Goal: Task Accomplishment & Management: Complete application form

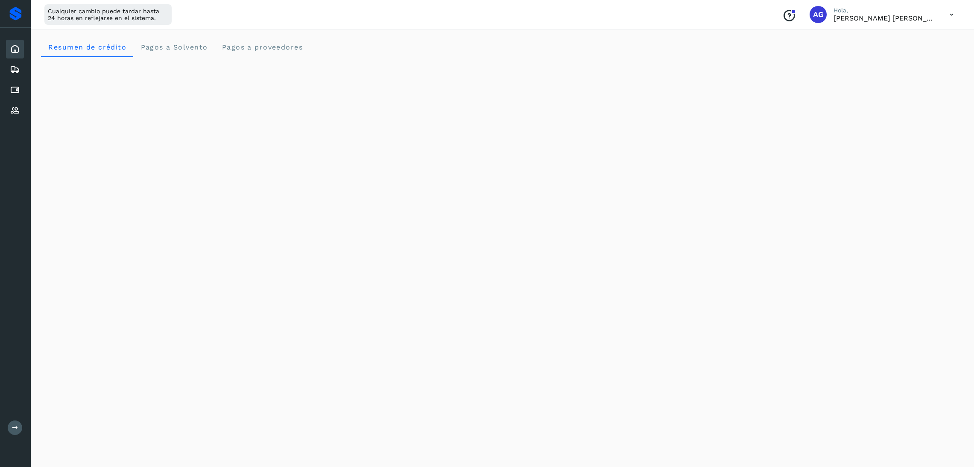
scroll to position [64, 0]
click at [21, 19] on div at bounding box center [15, 14] width 12 height 14
click at [12, 23] on div at bounding box center [15, 14] width 31 height 28
click at [13, 10] on div at bounding box center [15, 14] width 12 height 14
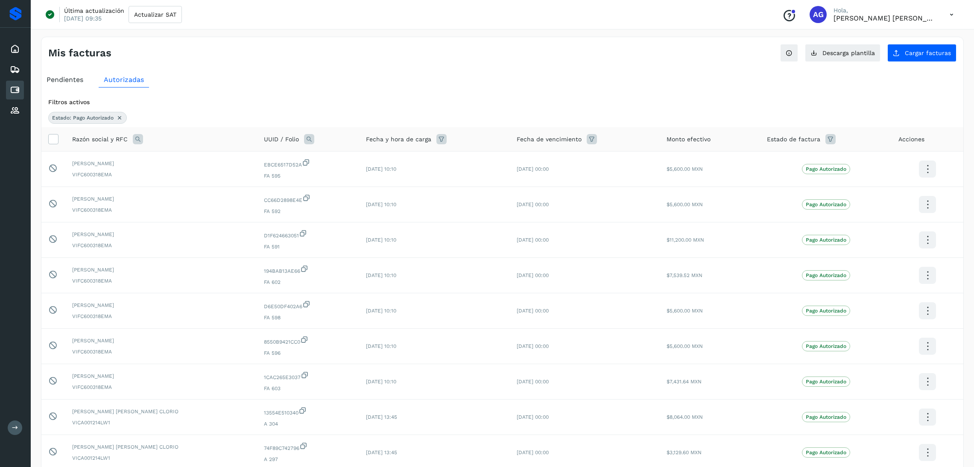
scroll to position [64, 0]
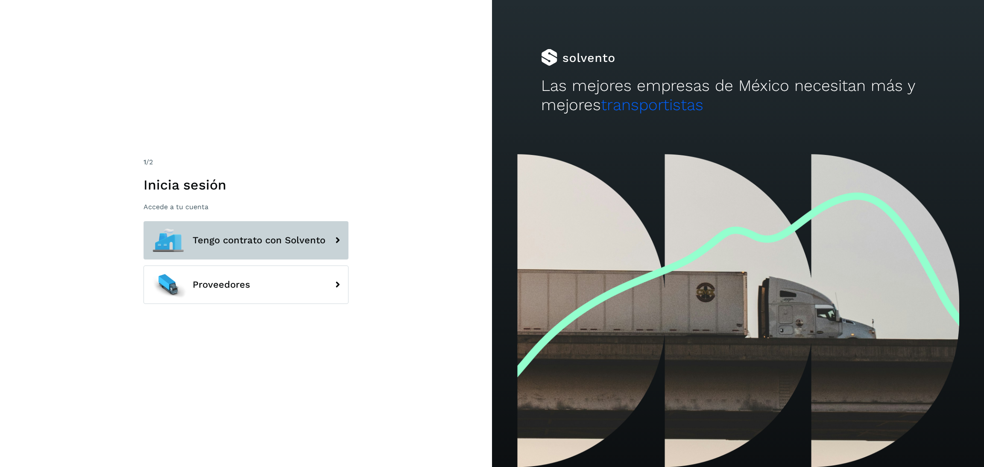
click at [306, 254] on button "Tengo contrato con Solvento" at bounding box center [245, 240] width 205 height 38
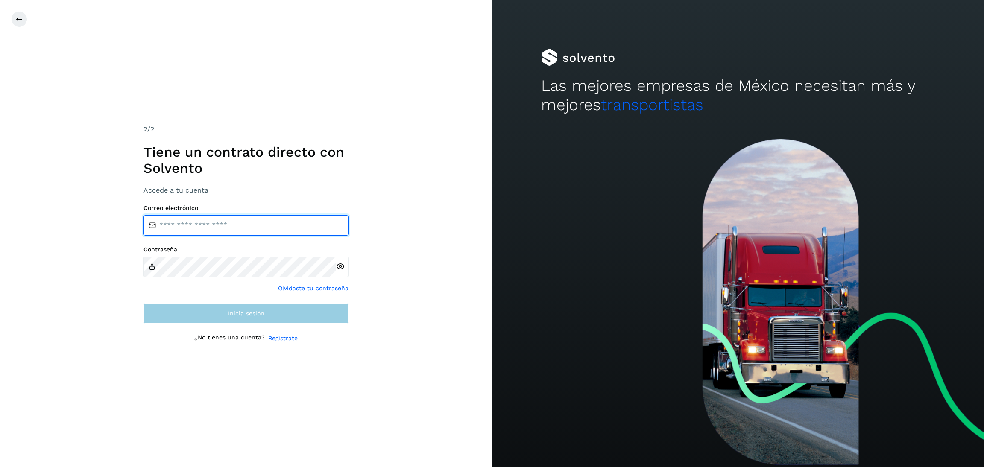
type input "**********"
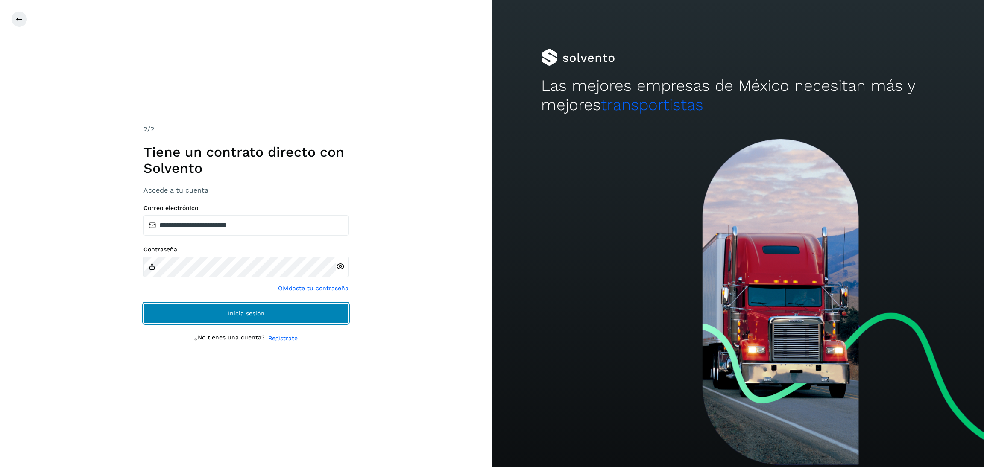
click at [287, 314] on button "Inicia sesión" at bounding box center [245, 313] width 205 height 20
